Goal: Task Accomplishment & Management: Complete application form

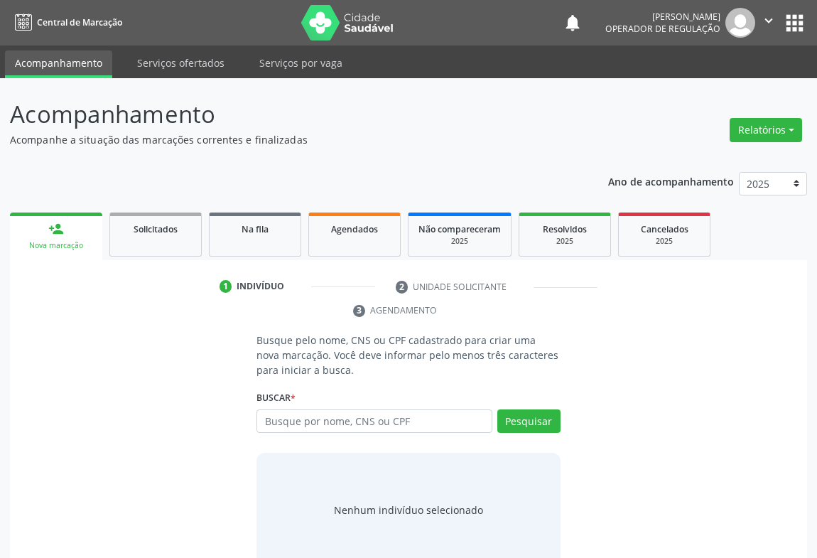
scroll to position [28, 0]
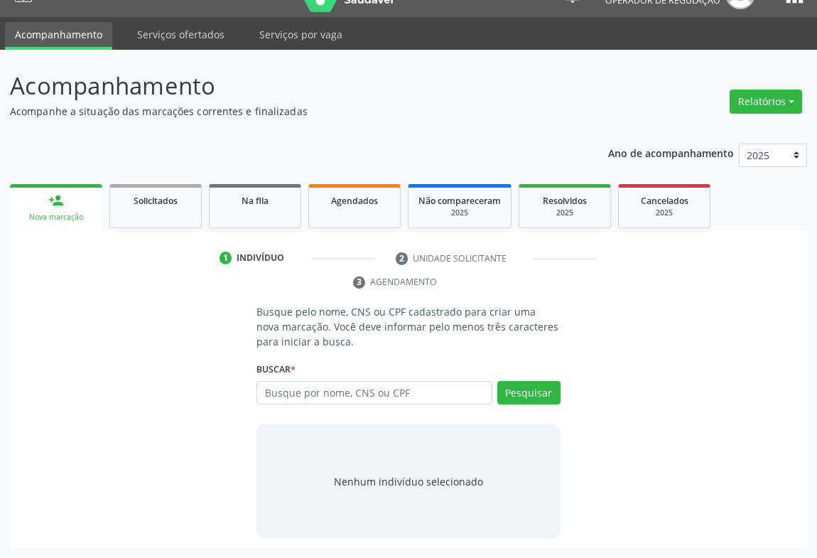
click at [61, 213] on div "Nova marcação" at bounding box center [56, 217] width 72 height 11
click at [147, 202] on span "Solicitados" at bounding box center [156, 201] width 44 height 12
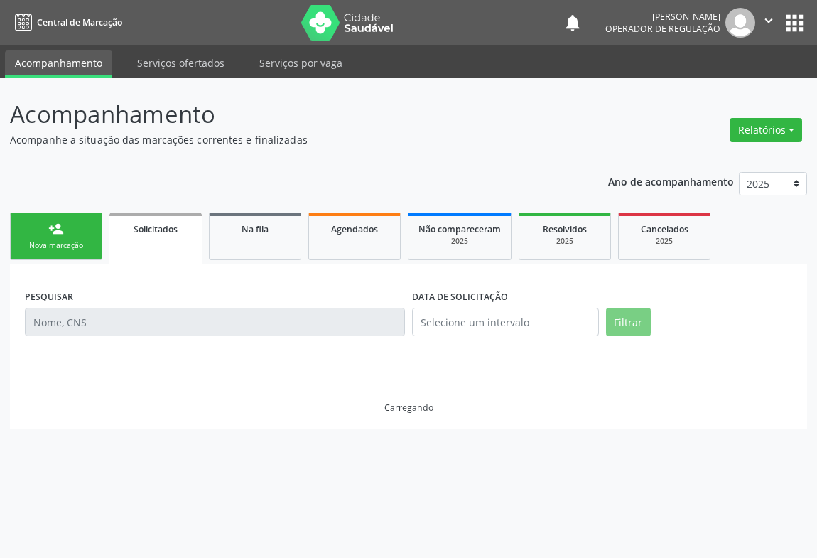
scroll to position [0, 0]
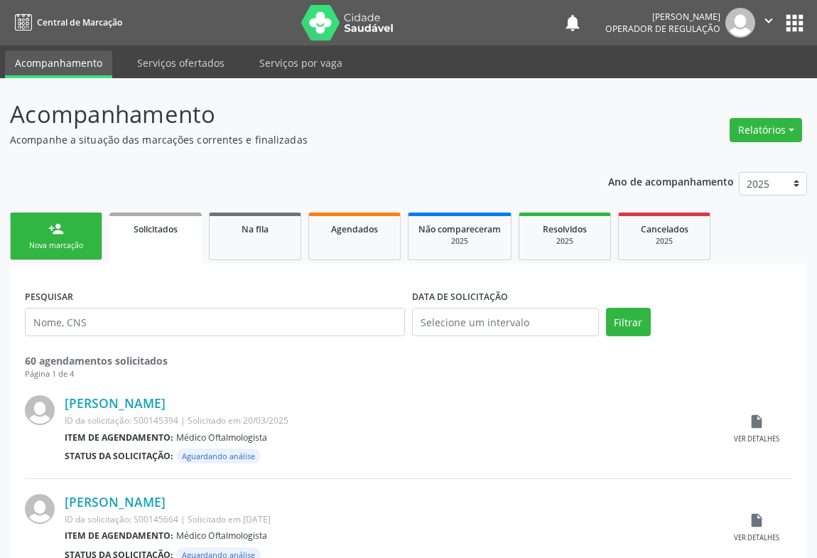
click at [62, 245] on div "Nova marcação" at bounding box center [56, 245] width 71 height 11
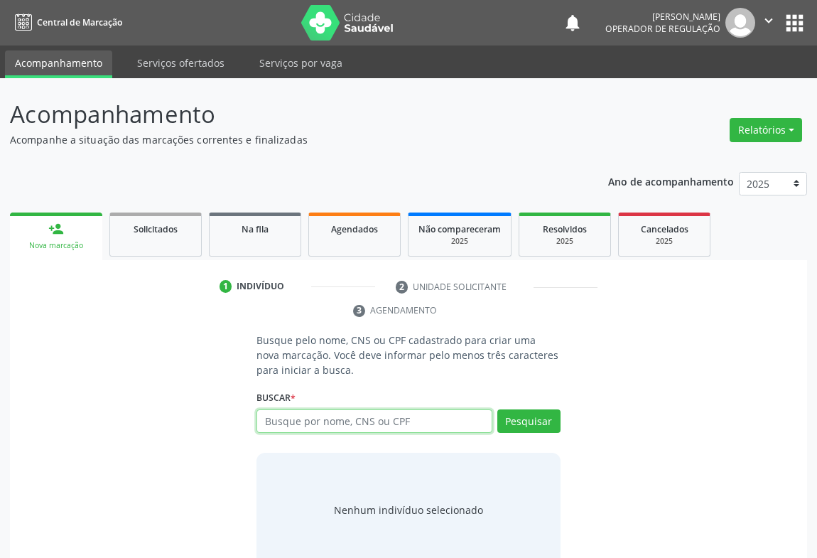
drag, startPoint x: 308, startPoint y: 424, endPoint x: 335, endPoint y: 398, distance: 37.2
click at [313, 422] on input "text" at bounding box center [374, 421] width 236 height 24
click at [154, 239] on link "Solicitados" at bounding box center [155, 234] width 92 height 44
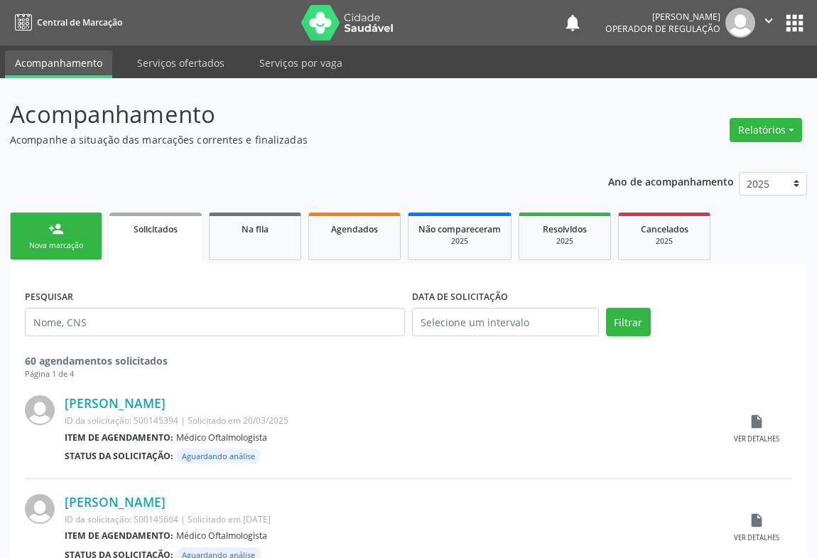
click at [49, 241] on div "Nova marcação" at bounding box center [56, 245] width 71 height 11
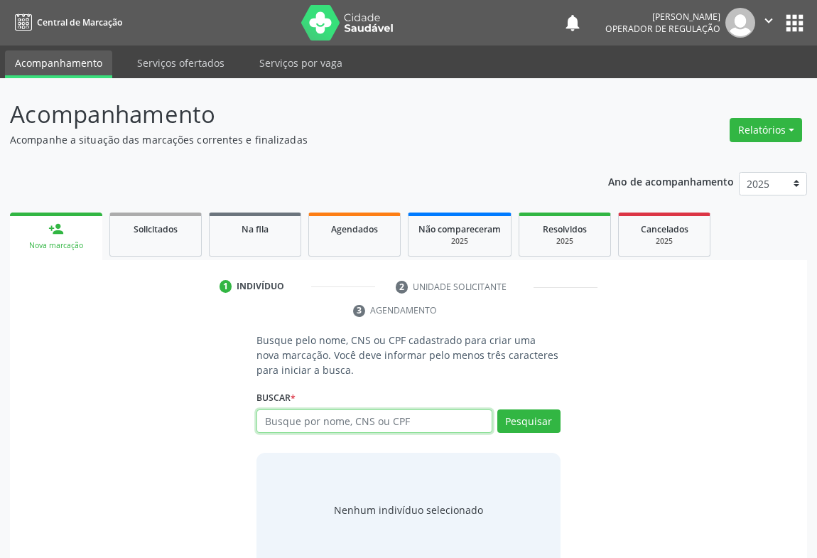
click at [284, 416] on input "text" at bounding box center [374, 421] width 236 height 24
type input "708007880695125"
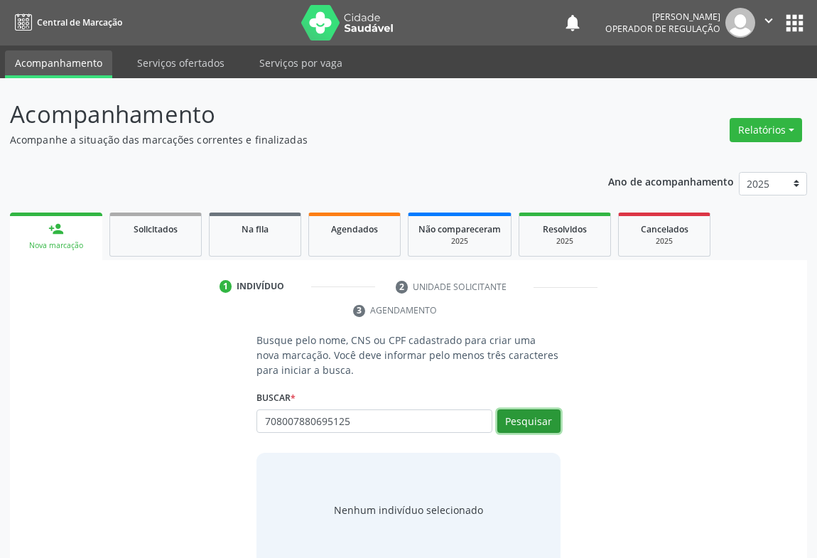
click at [527, 424] on button "Pesquisar" at bounding box center [528, 421] width 63 height 24
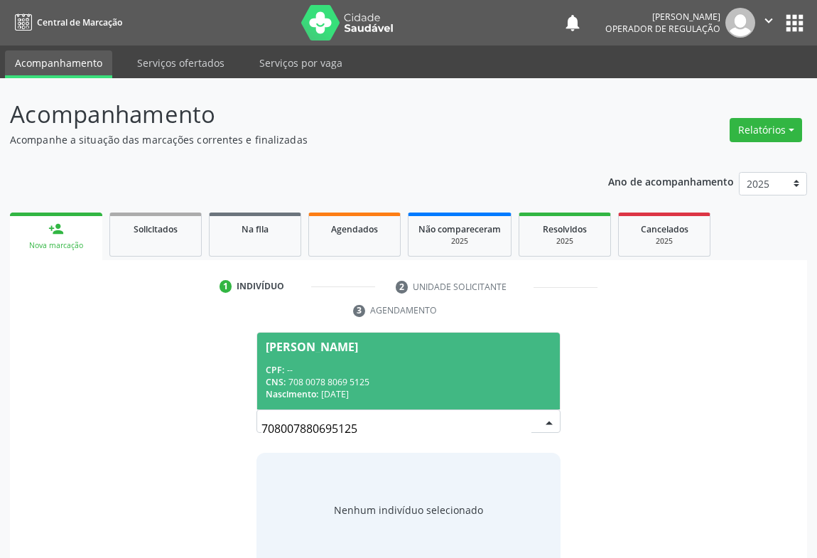
click at [305, 364] on div "CPF: --" at bounding box center [409, 370] width 286 height 12
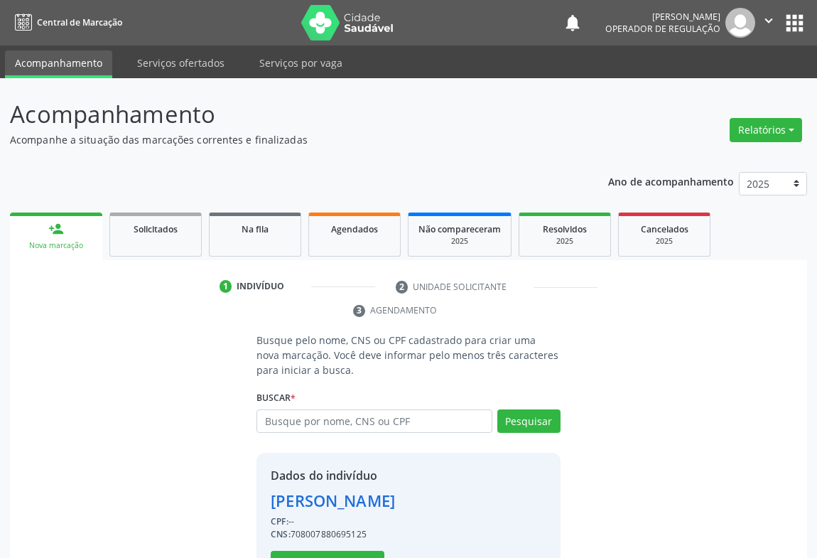
scroll to position [50, 0]
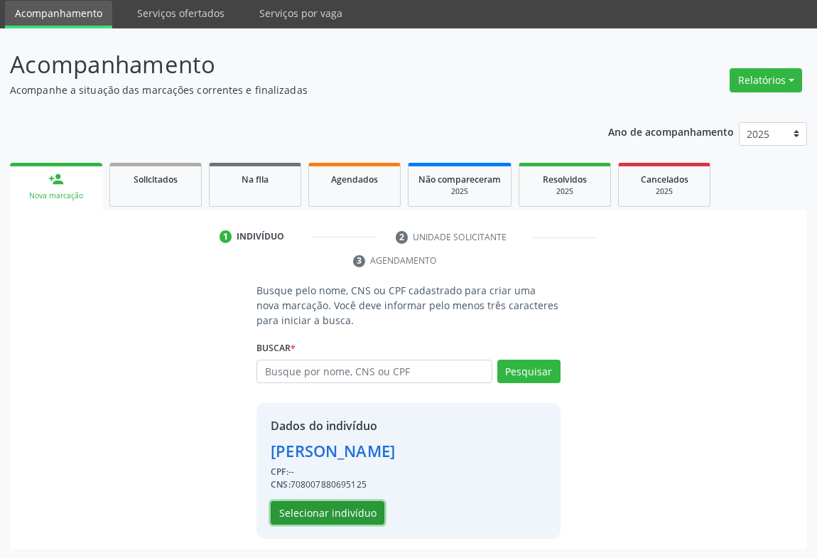
click at [312, 505] on button "Selecionar indivíduo" at bounding box center [328, 513] width 114 height 24
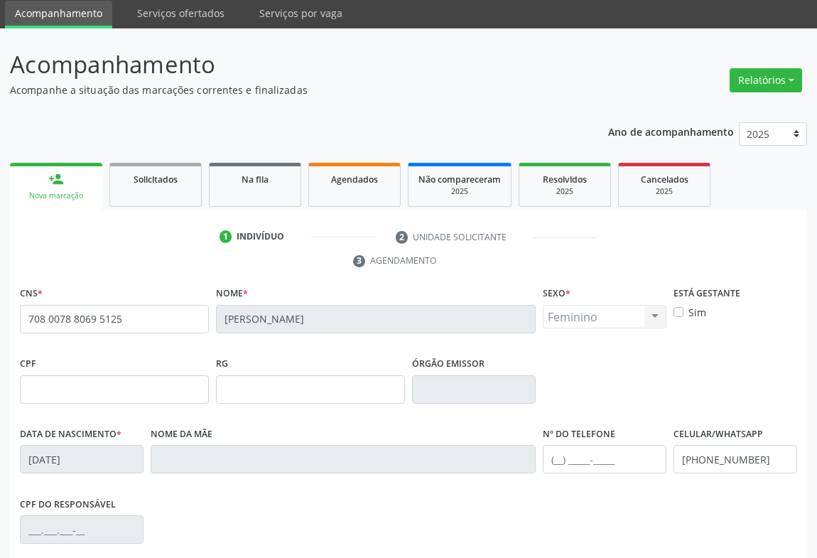
scroll to position [235, 0]
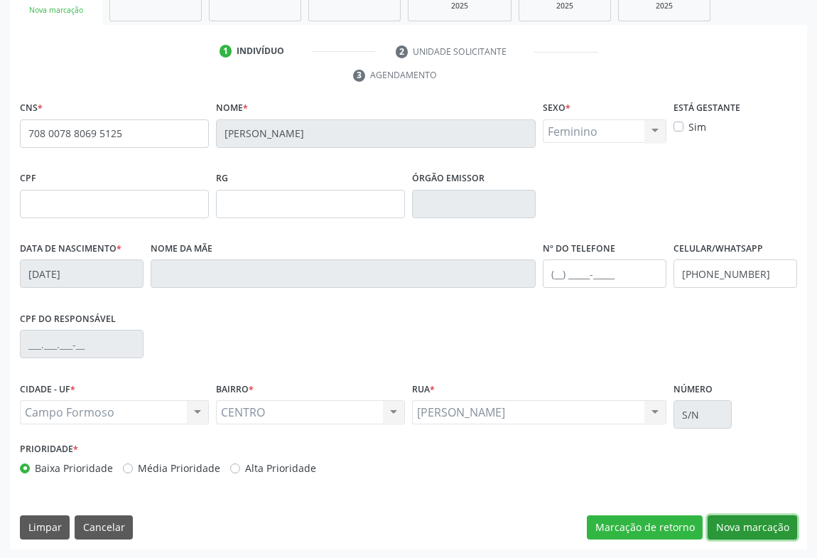
click at [758, 522] on button "Nova marcação" at bounding box center [751, 527] width 89 height 24
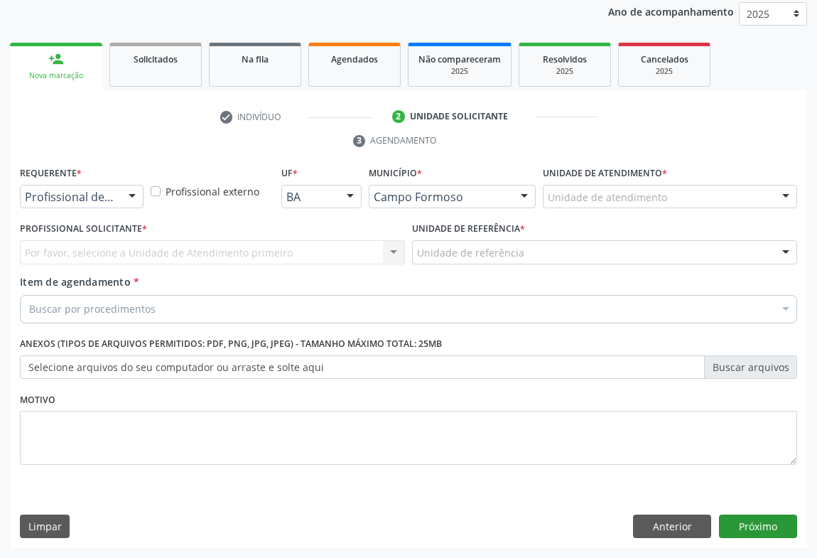
scroll to position [169, 0]
click at [84, 178] on div "Requerente * Profissional de Saúde Profissional de Saúde Paciente Nenhum result…" at bounding box center [82, 185] width 124 height 45
click at [115, 197] on div "Profissional de Saúde" at bounding box center [82, 197] width 124 height 24
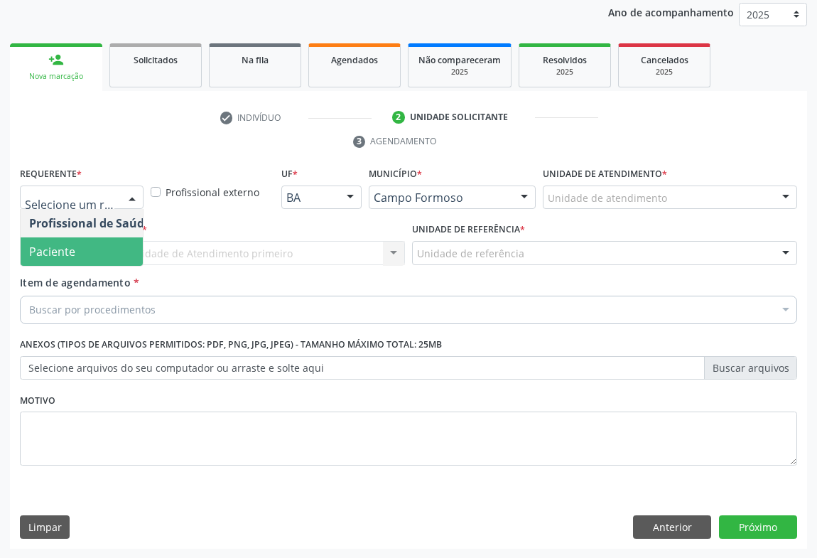
click at [33, 253] on span "Paciente" at bounding box center [52, 252] width 46 height 16
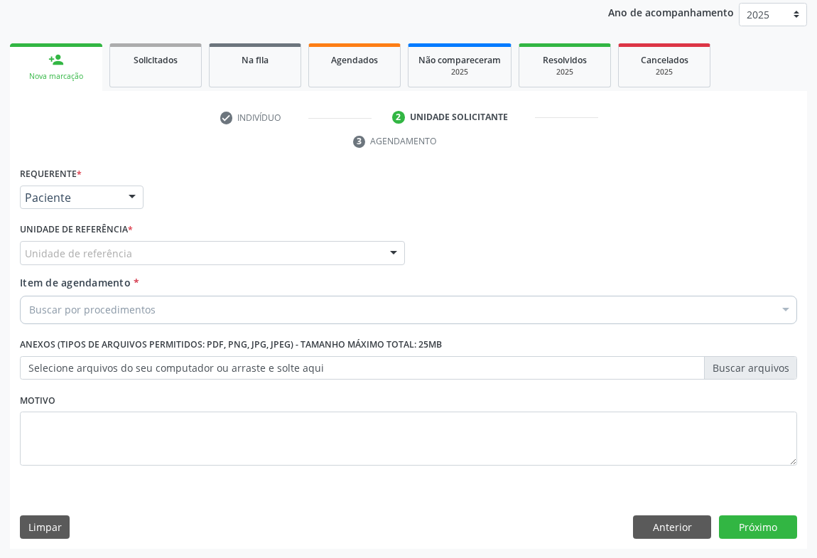
click at [197, 252] on div "Unidade de referência" at bounding box center [212, 253] width 385 height 24
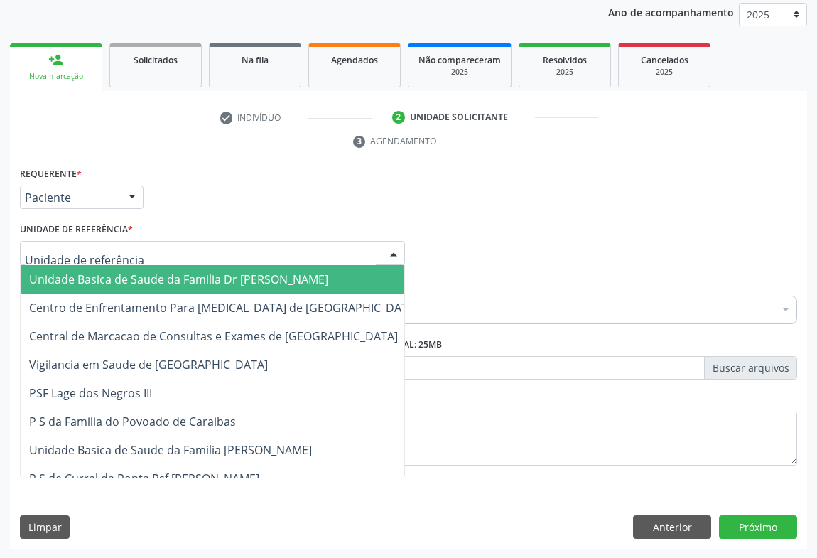
click at [142, 281] on span "Unidade Basica de Saude da Familia Dr [PERSON_NAME]" at bounding box center [178, 279] width 299 height 16
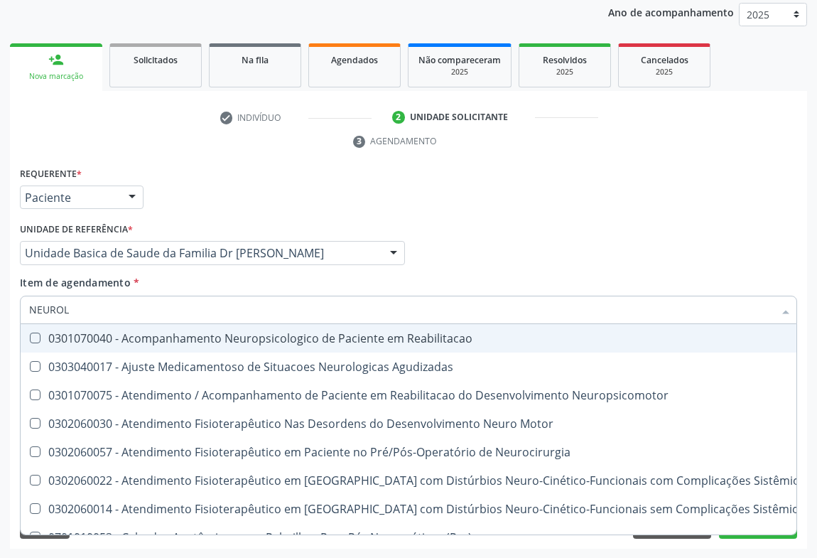
type input "NEUROLO"
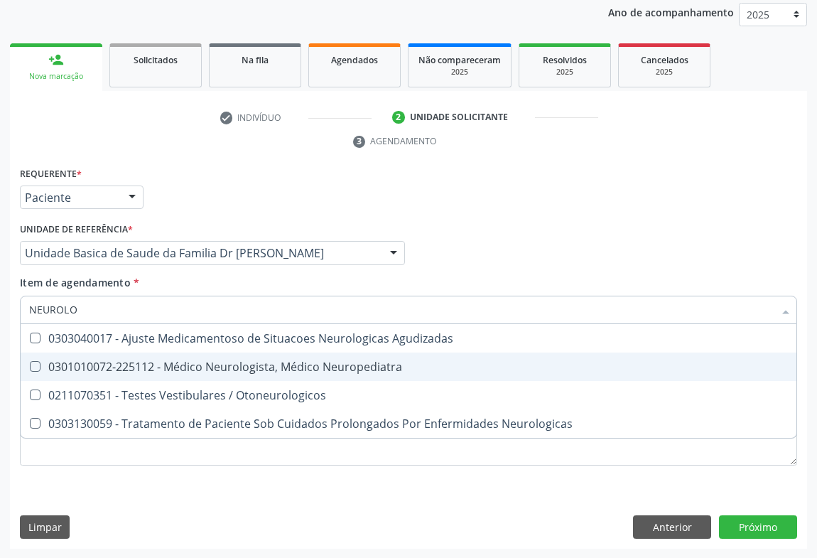
click at [202, 372] on span "0301010072-225112 - Médico Neurologista, Médico Neuropediatra" at bounding box center [409, 366] width 776 height 28
checkbox Neuropediatra "true"
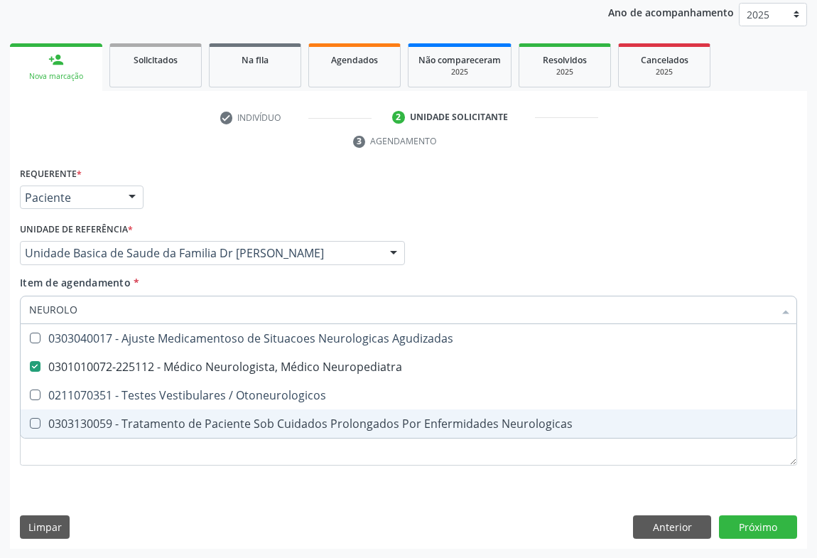
type input "NEUROLO"
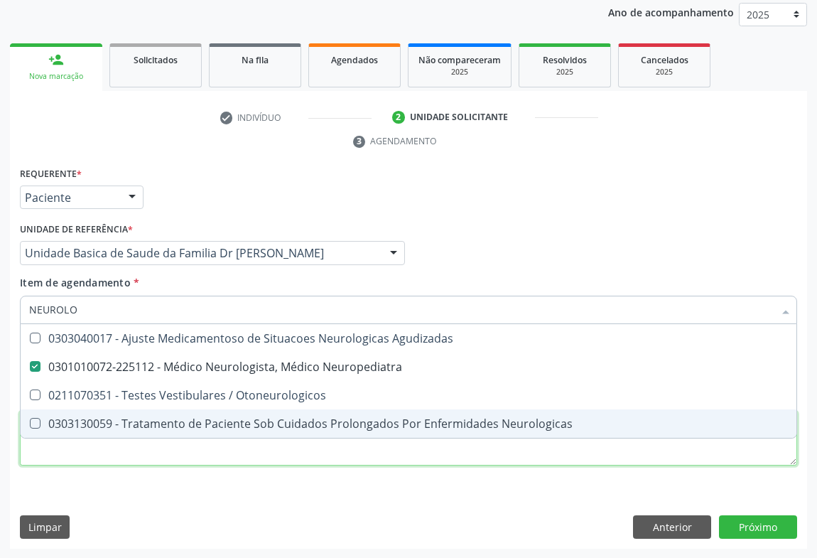
click at [236, 462] on div "Requerente * Paciente Profissional de Saúde Paciente Nenhum resultado encontrad…" at bounding box center [408, 324] width 777 height 322
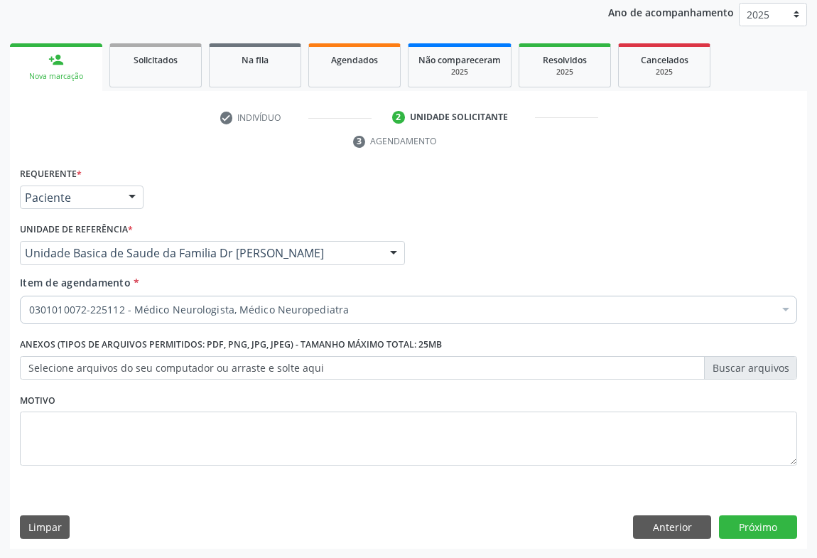
click at [92, 361] on label "Selecione arquivos do seu computador ou arraste e solte aqui" at bounding box center [408, 368] width 777 height 24
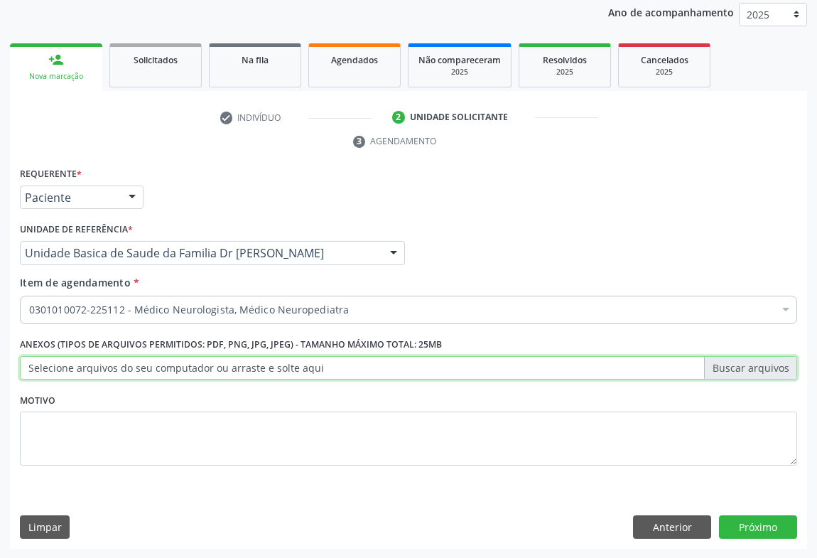
click at [92, 361] on input "Selecione arquivos do seu computador ou arraste e solte aqui" at bounding box center [408, 368] width 777 height 24
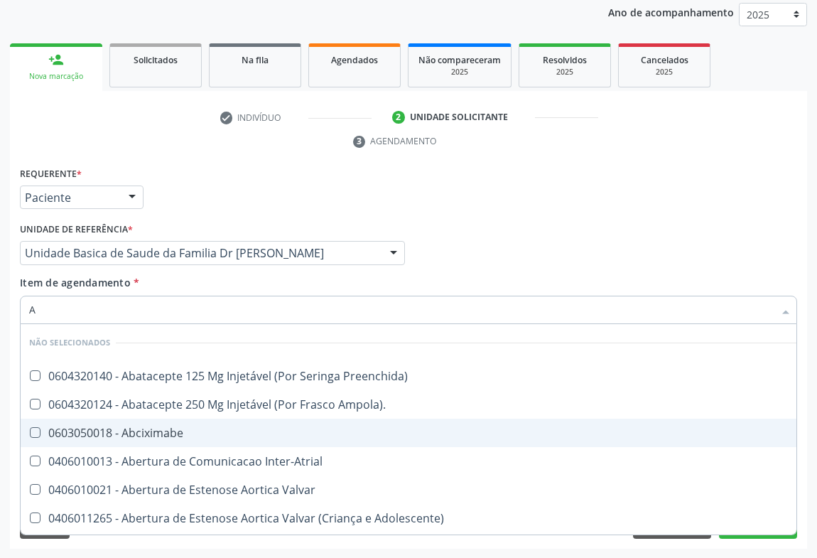
type input "AB"
checkbox Preenchida\) "false"
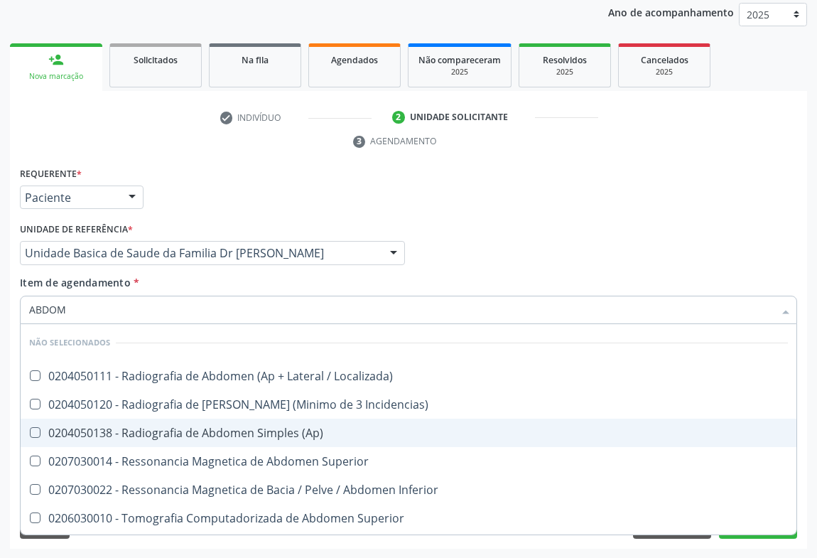
type input "ABDOME"
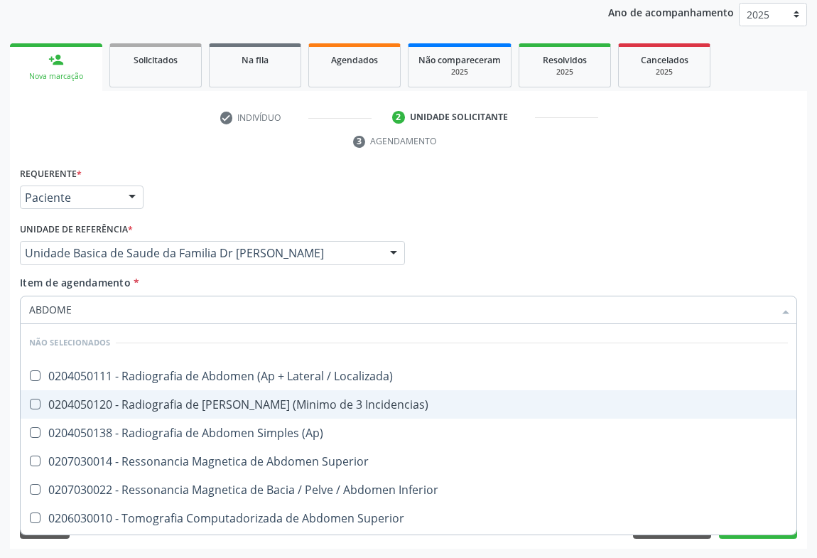
scroll to position [111, 0]
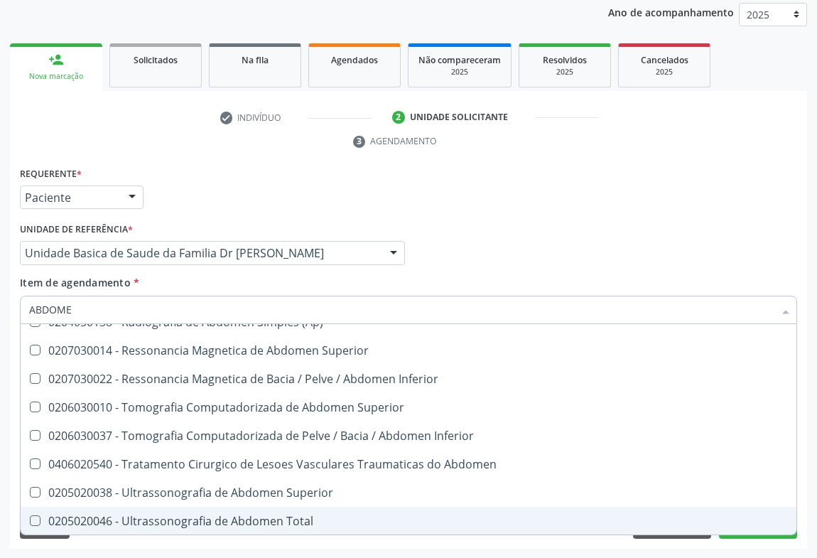
click at [234, 515] on div "0205020046 - Ultrassonografia de Abdomen Total" at bounding box center [408, 520] width 759 height 11
checkbox Total "true"
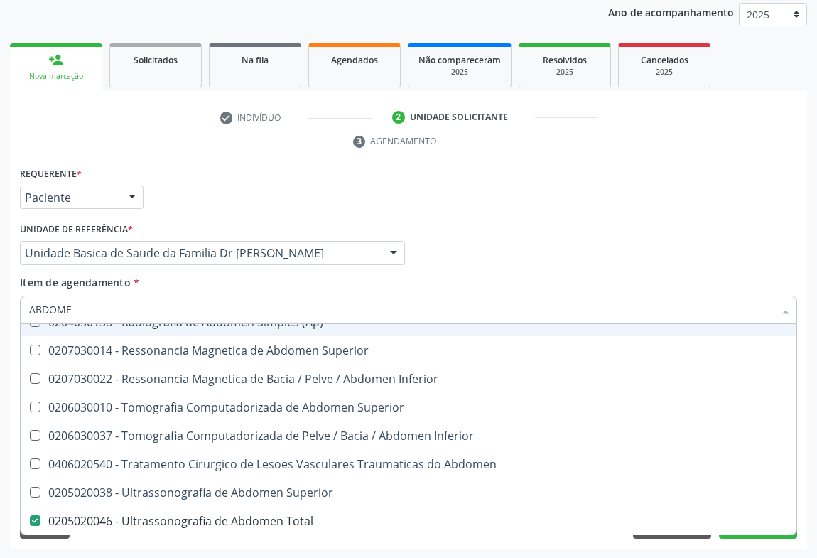
click at [644, 249] on div "Profissional Solicitante Por favor, selecione a Unidade de Atendimento primeiro…" at bounding box center [408, 246] width 784 height 55
checkbox Localizada\) "true"
checkbox Total "false"
checkbox Incidencias\) "true"
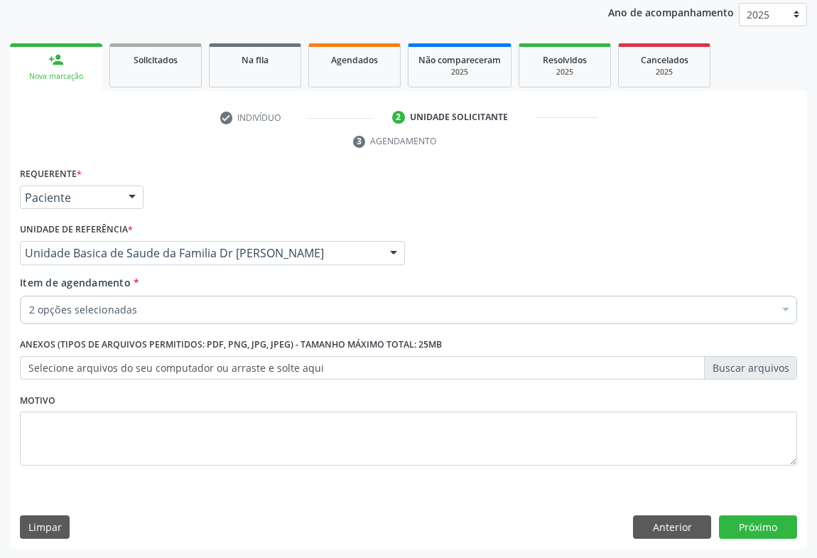
scroll to position [0, 0]
click at [744, 518] on button "Próximo" at bounding box center [758, 527] width 78 height 24
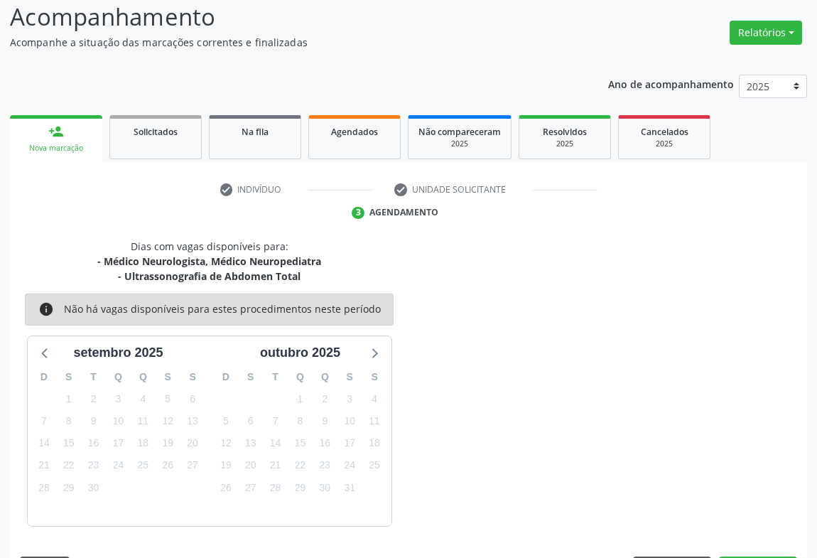
scroll to position [138, 0]
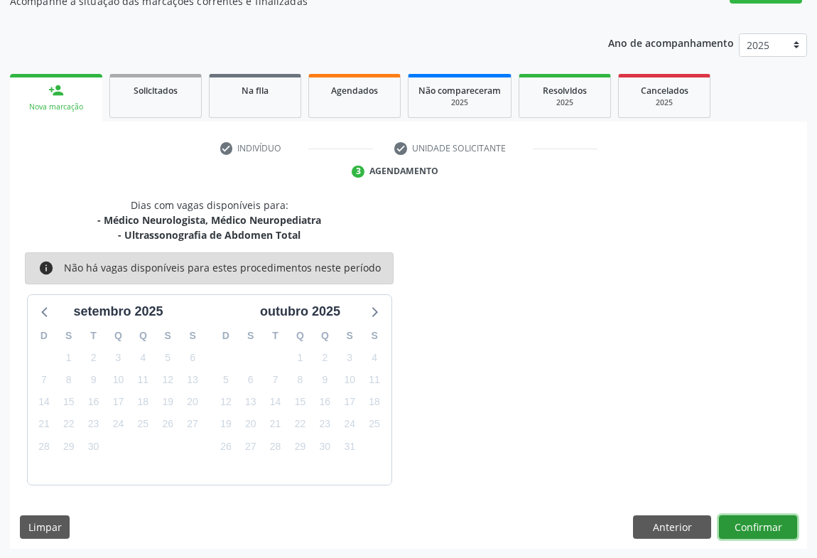
click at [749, 524] on button "Confirmar" at bounding box center [758, 527] width 78 height 24
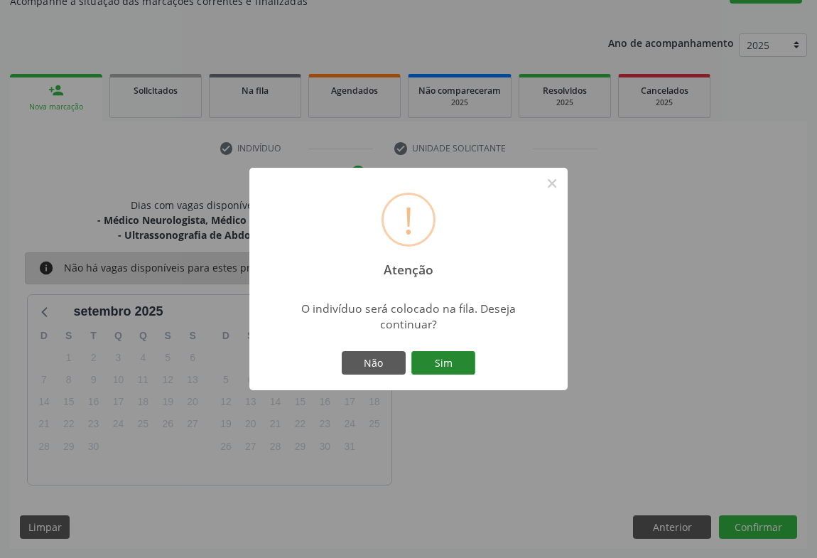
click at [430, 361] on button "Sim" at bounding box center [443, 363] width 64 height 24
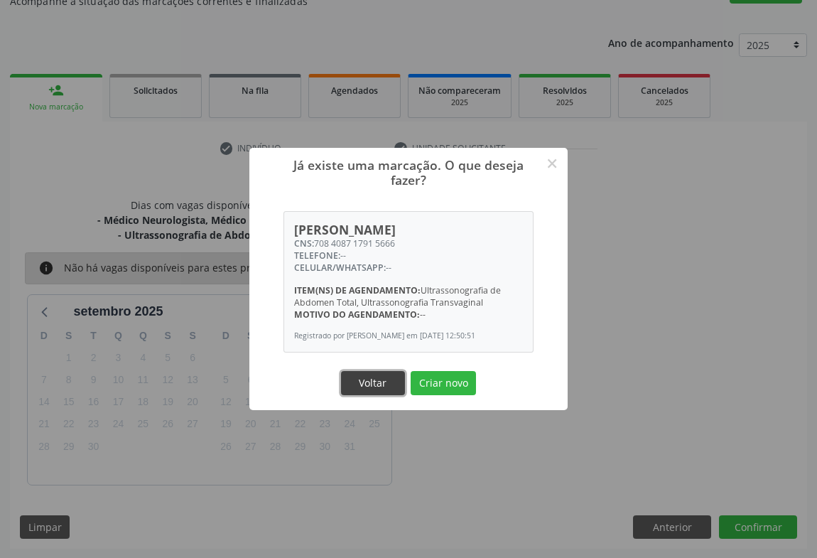
click at [376, 385] on button "Voltar" at bounding box center [373, 383] width 64 height 24
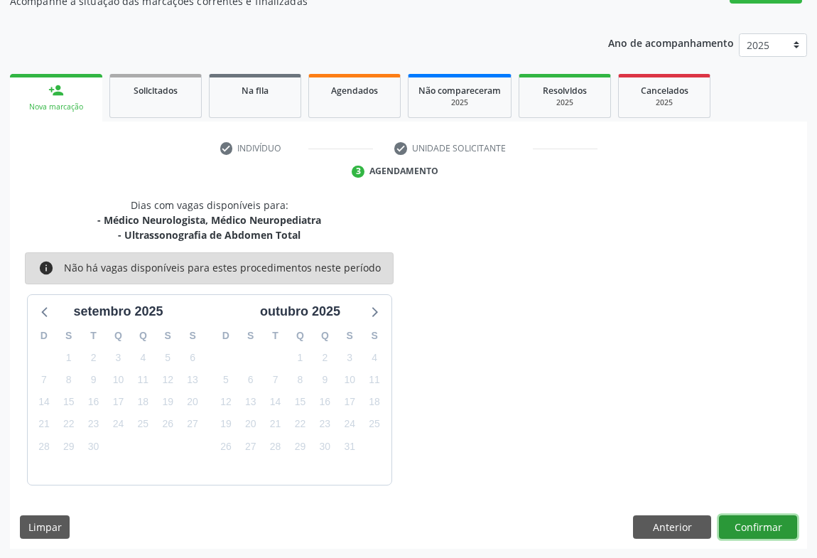
click at [756, 519] on button "Confirmar" at bounding box center [758, 527] width 78 height 24
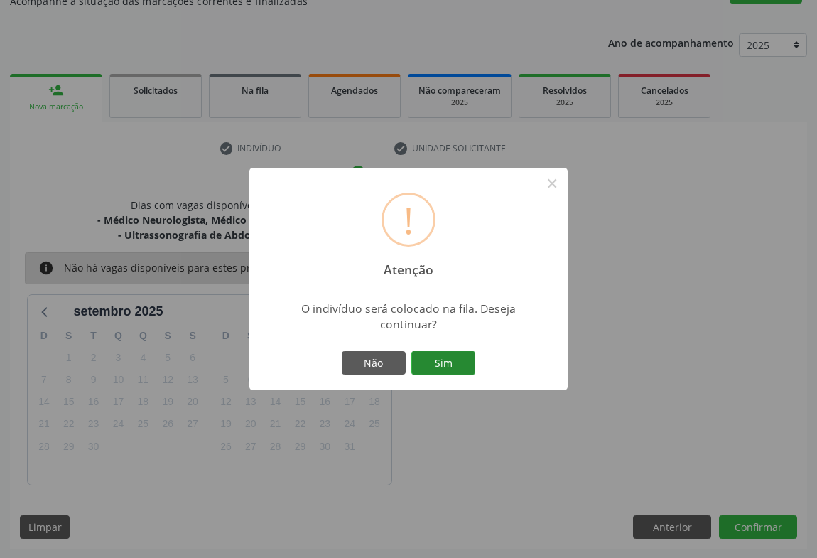
click at [450, 361] on button "Sim" at bounding box center [443, 363] width 64 height 24
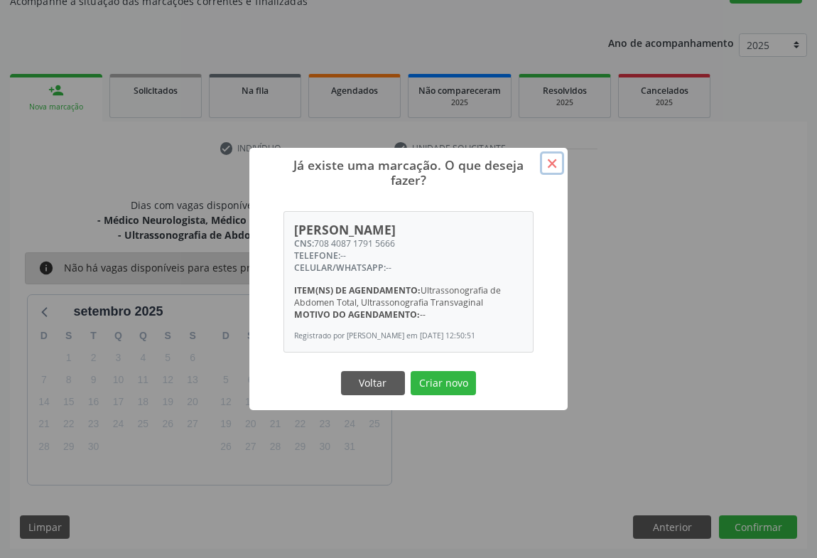
click at [553, 156] on button "×" at bounding box center [552, 163] width 24 height 24
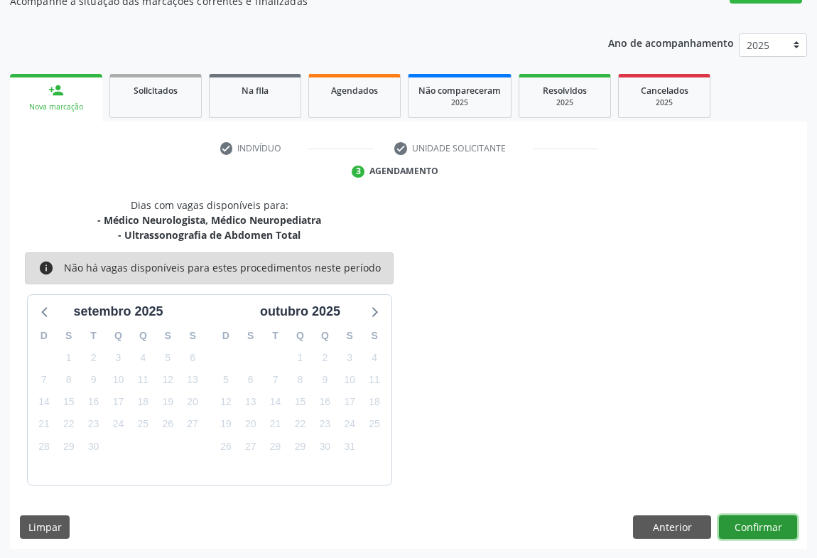
click at [761, 526] on button "Confirmar" at bounding box center [758, 527] width 78 height 24
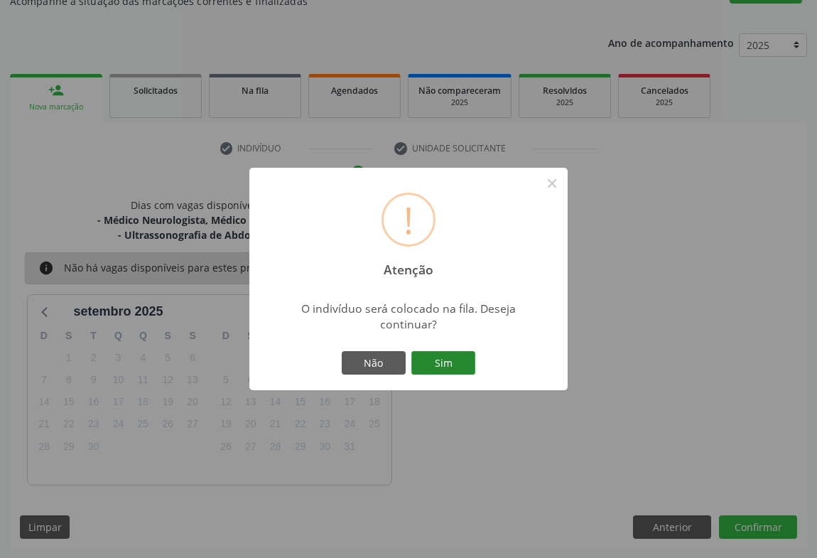
click at [443, 364] on button "Sim" at bounding box center [443, 363] width 64 height 24
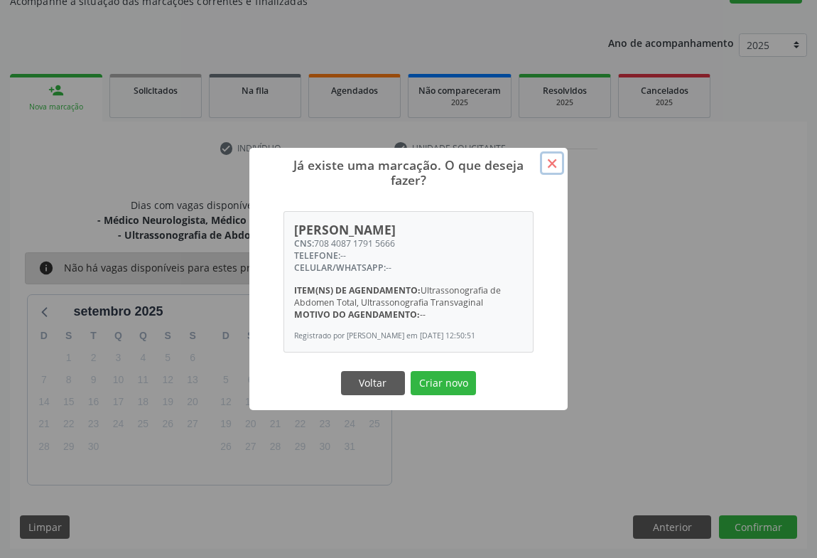
click at [553, 163] on button "×" at bounding box center [552, 163] width 24 height 24
